Goal: Find specific page/section: Find specific page/section

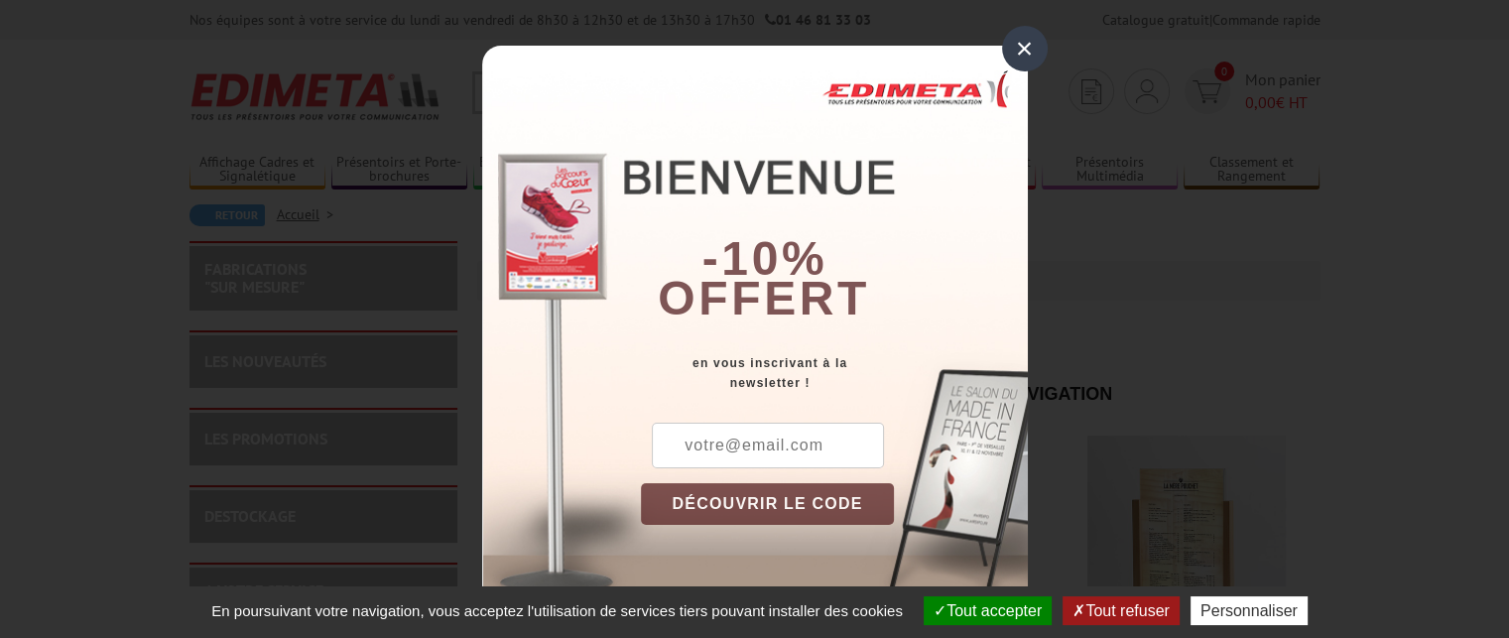
click at [1020, 39] on div "×" at bounding box center [1025, 49] width 46 height 46
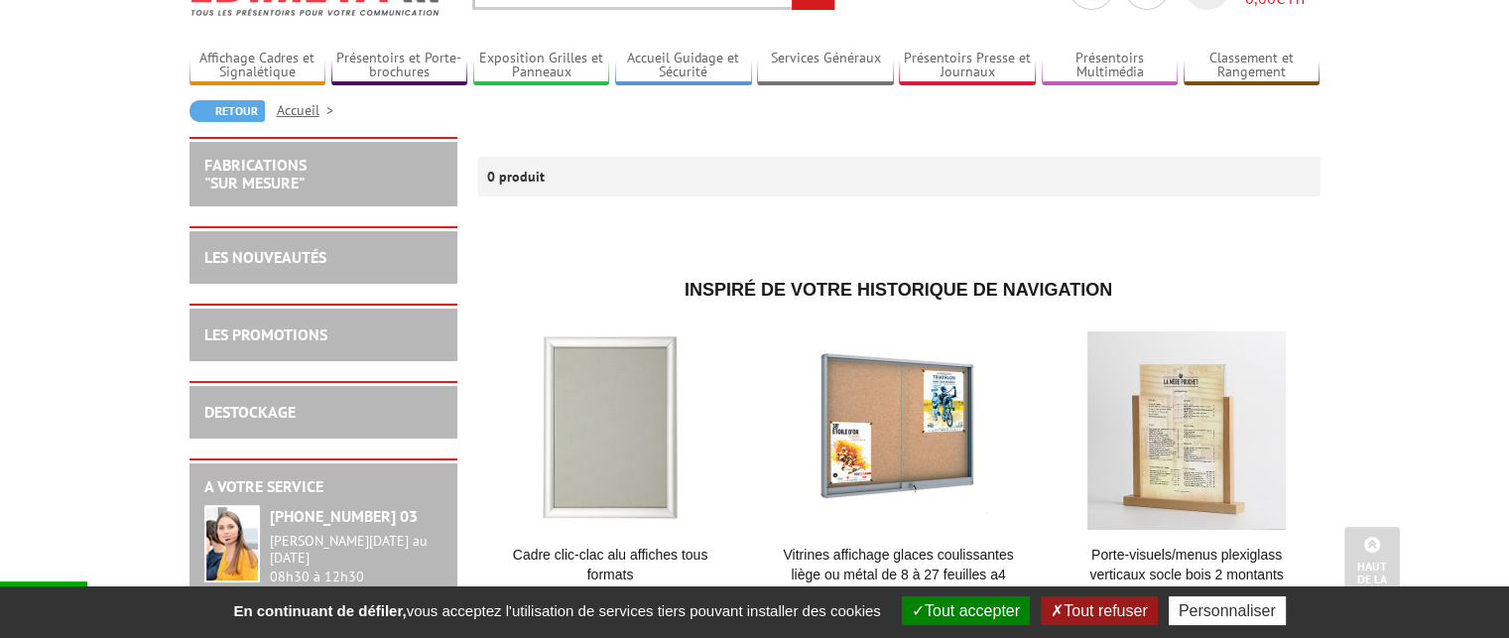
scroll to position [99, 0]
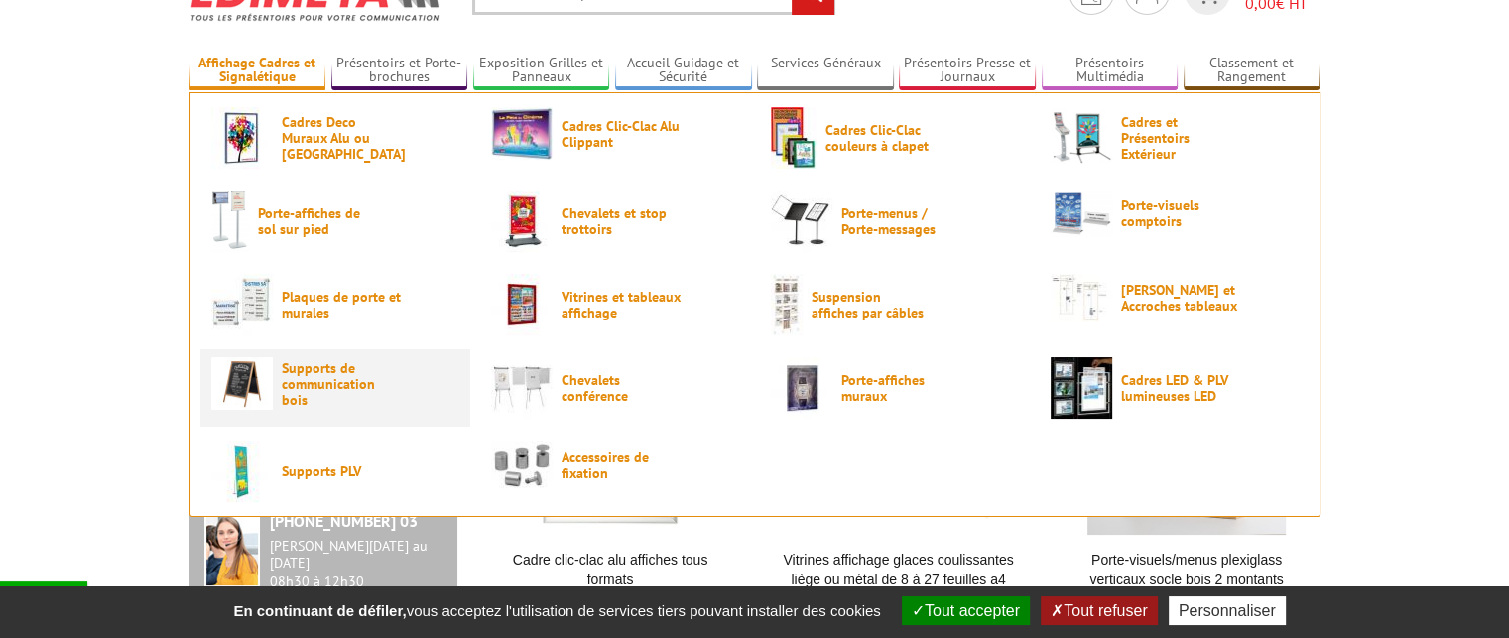
click at [326, 376] on span "Supports de communication bois" at bounding box center [341, 384] width 119 height 48
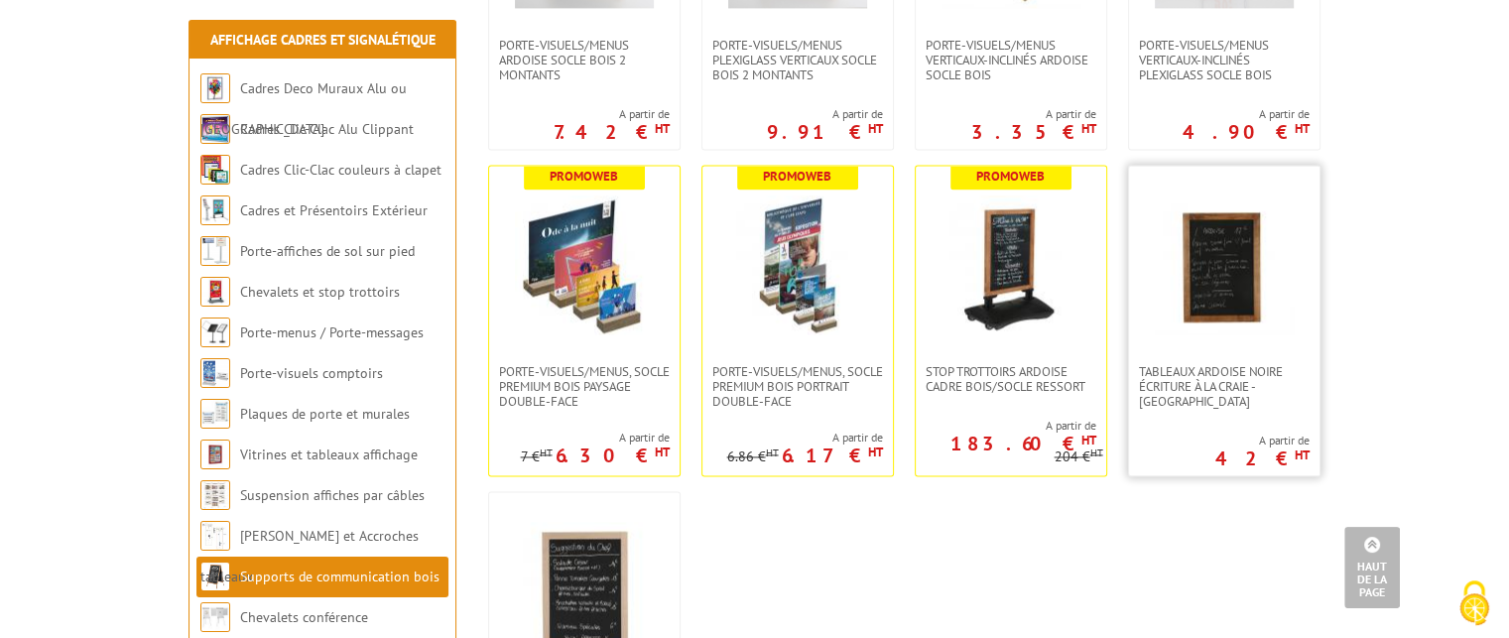
scroll to position [3049, 0]
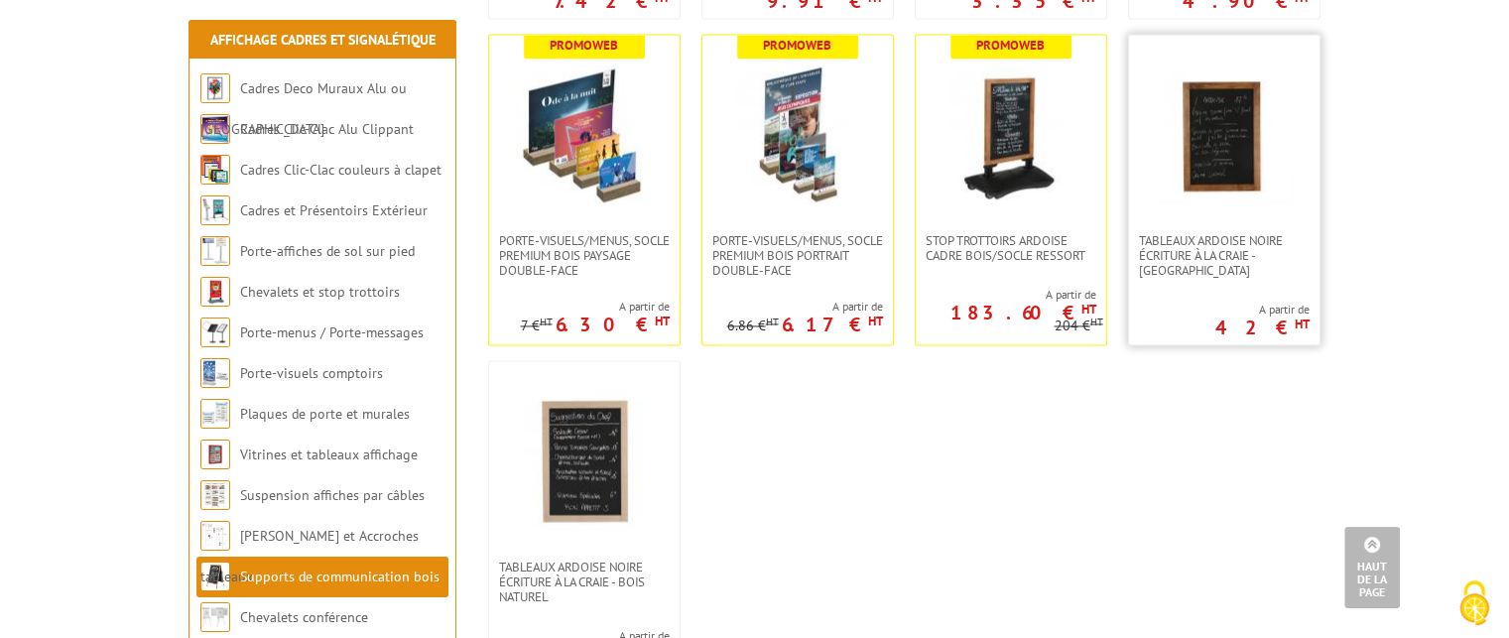
click at [1190, 228] on link at bounding box center [1224, 134] width 191 height 198
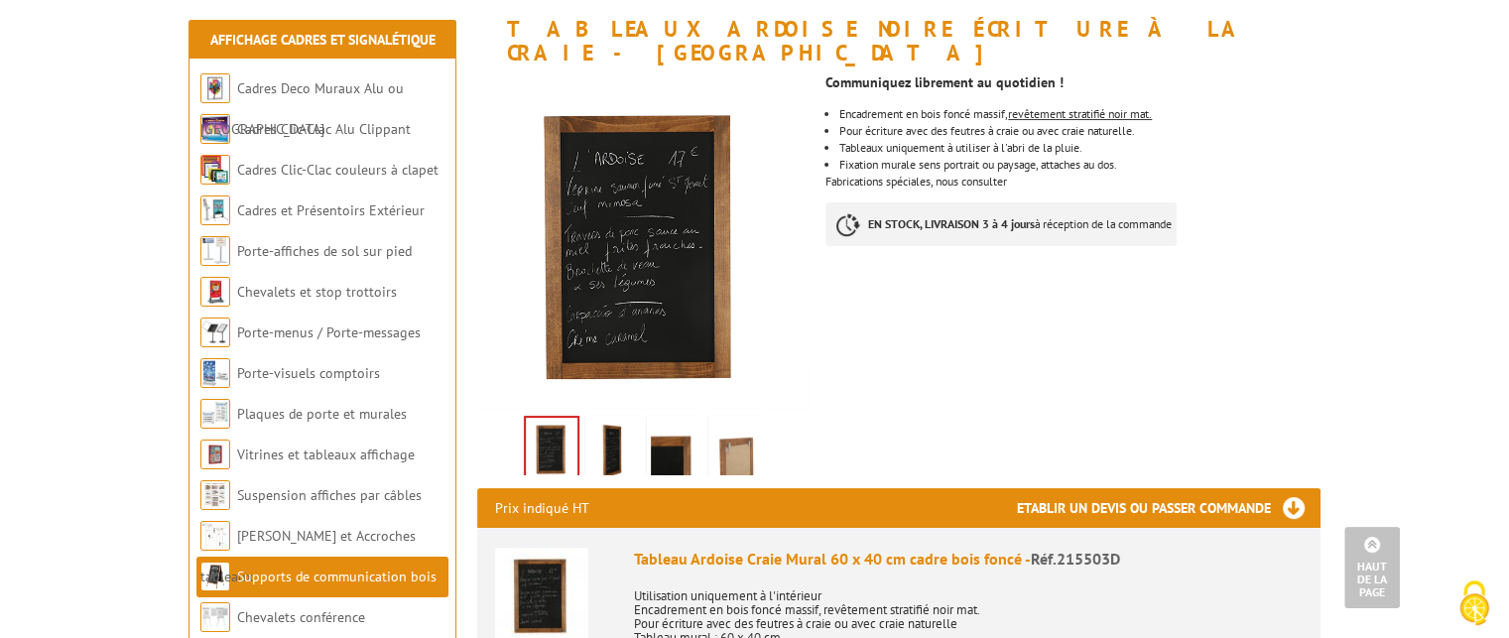
scroll to position [198, 0]
